Goal: Task Accomplishment & Management: Manage account settings

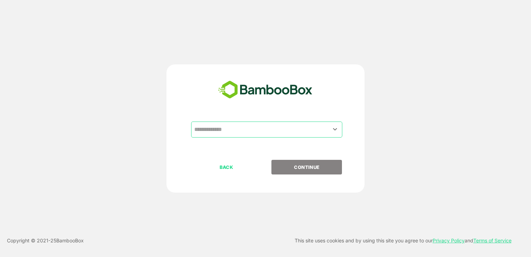
click at [235, 123] on input "text" at bounding box center [267, 129] width 148 height 13
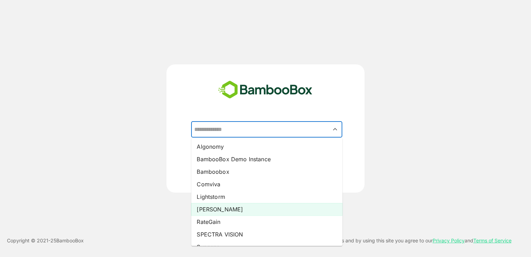
scroll to position [35, 0]
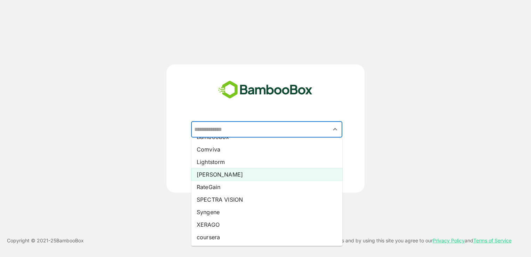
click at [217, 174] on li "[PERSON_NAME]" at bounding box center [266, 174] width 151 height 13
type input "*****"
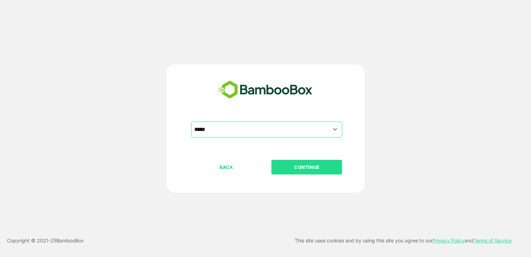
click at [311, 173] on button "CONTINUE" at bounding box center [306, 167] width 71 height 15
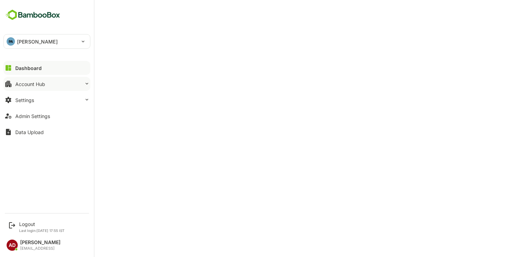
click at [21, 88] on button "Account Hub" at bounding box center [46, 84] width 87 height 14
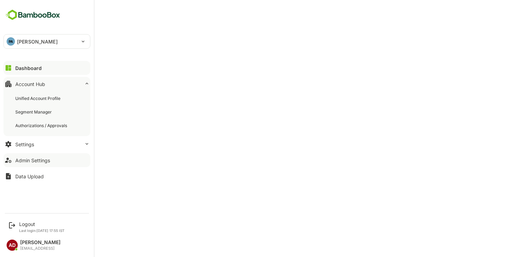
click at [25, 156] on button "Admin Settings" at bounding box center [46, 160] width 87 height 14
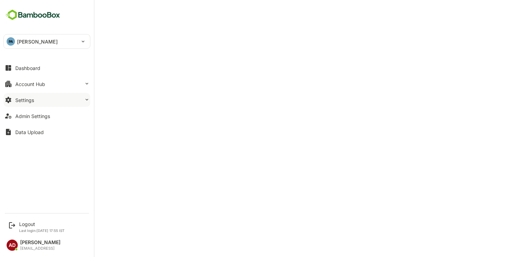
click at [26, 98] on div "Settings" at bounding box center [24, 100] width 19 height 6
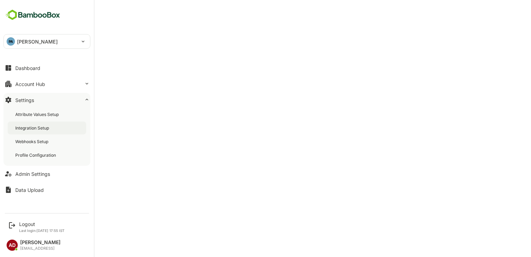
click at [33, 127] on div "Integration Setup" at bounding box center [32, 128] width 35 height 6
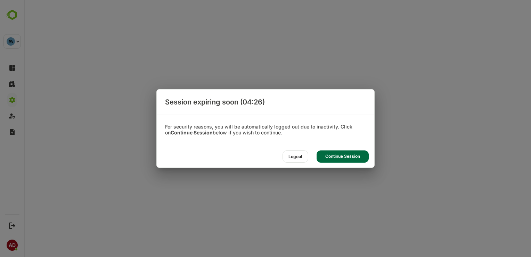
click at [338, 158] on div "Continue Session" at bounding box center [343, 156] width 52 height 12
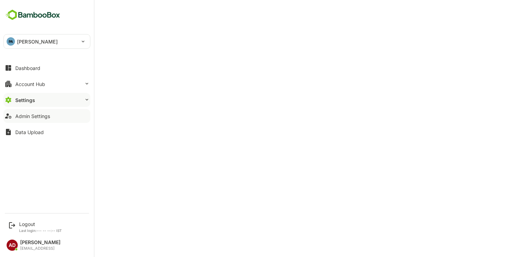
click at [33, 115] on div "Admin Settings" at bounding box center [32, 116] width 35 height 6
click at [23, 90] on button "Account Hub" at bounding box center [46, 84] width 87 height 14
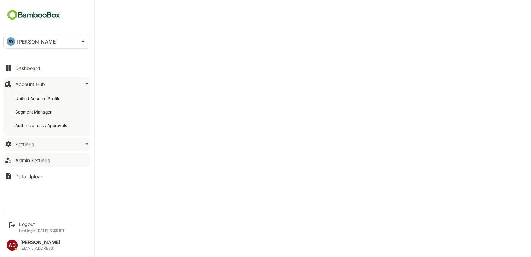
click at [25, 142] on div "Settings" at bounding box center [24, 144] width 19 height 6
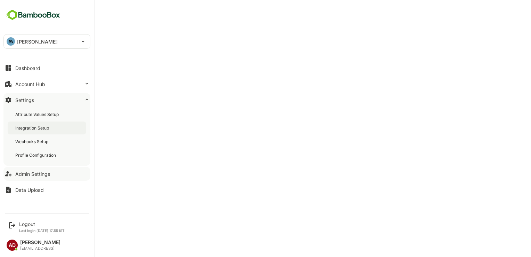
click at [32, 130] on div "Integration Setup" at bounding box center [47, 127] width 79 height 13
drag, startPoint x: 38, startPoint y: 180, endPoint x: 21, endPoint y: 176, distance: 17.9
click at [21, 176] on div "Admin Settings" at bounding box center [32, 174] width 35 height 6
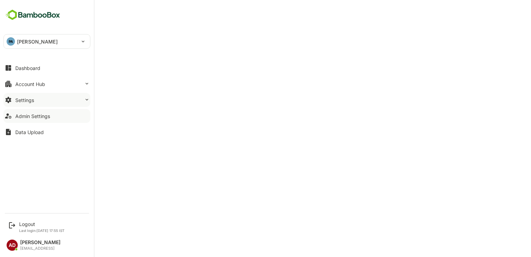
click at [24, 99] on div "Settings" at bounding box center [24, 100] width 19 height 6
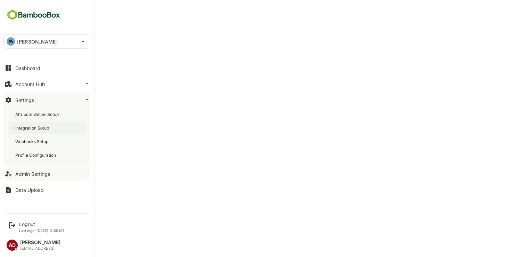
click at [32, 128] on div "Integration Setup" at bounding box center [32, 128] width 35 height 6
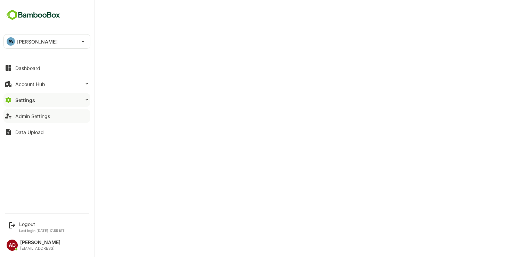
click at [51, 119] on button "Admin Settings" at bounding box center [46, 116] width 87 height 14
click at [31, 116] on div "Admin Settings" at bounding box center [32, 116] width 35 height 6
click at [22, 104] on button "Settings" at bounding box center [46, 100] width 87 height 14
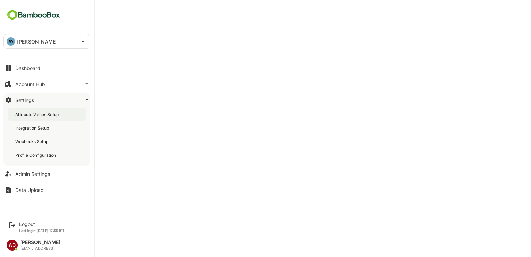
click at [42, 116] on div "Attribute Values Setup" at bounding box center [37, 114] width 45 height 6
click at [31, 129] on div "Integration Setup" at bounding box center [32, 128] width 35 height 6
click at [14, 222] on icon at bounding box center [12, 225] width 8 height 8
click at [29, 224] on div "Logout" at bounding box center [42, 224] width 46 height 6
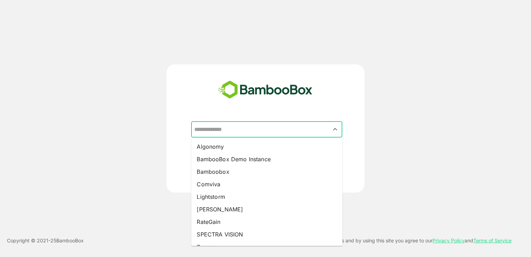
click at [246, 133] on input "text" at bounding box center [267, 129] width 148 height 13
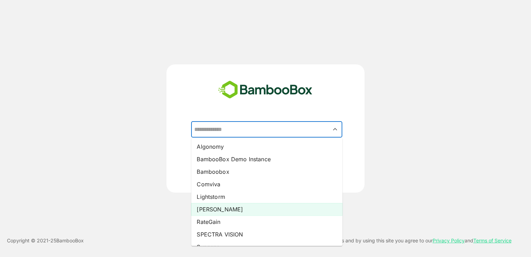
click at [214, 213] on li "[PERSON_NAME]" at bounding box center [266, 209] width 151 height 13
type input "*****"
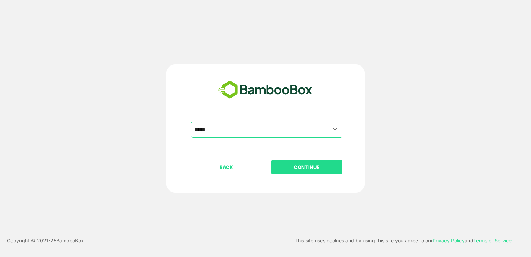
click at [324, 170] on p "CONTINUE" at bounding box center [307, 167] width 70 height 8
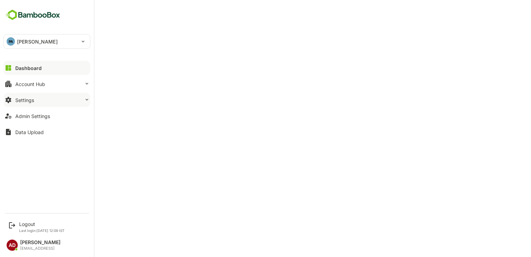
click at [28, 99] on div "Settings" at bounding box center [24, 100] width 19 height 6
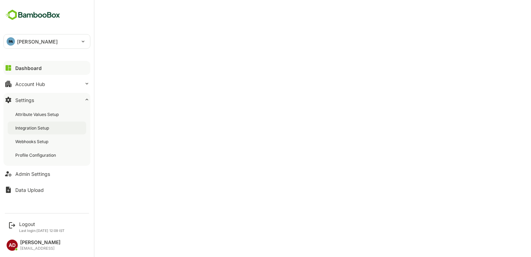
click at [34, 128] on div "Integration Setup" at bounding box center [32, 128] width 35 height 6
